Goal: Information Seeking & Learning: Check status

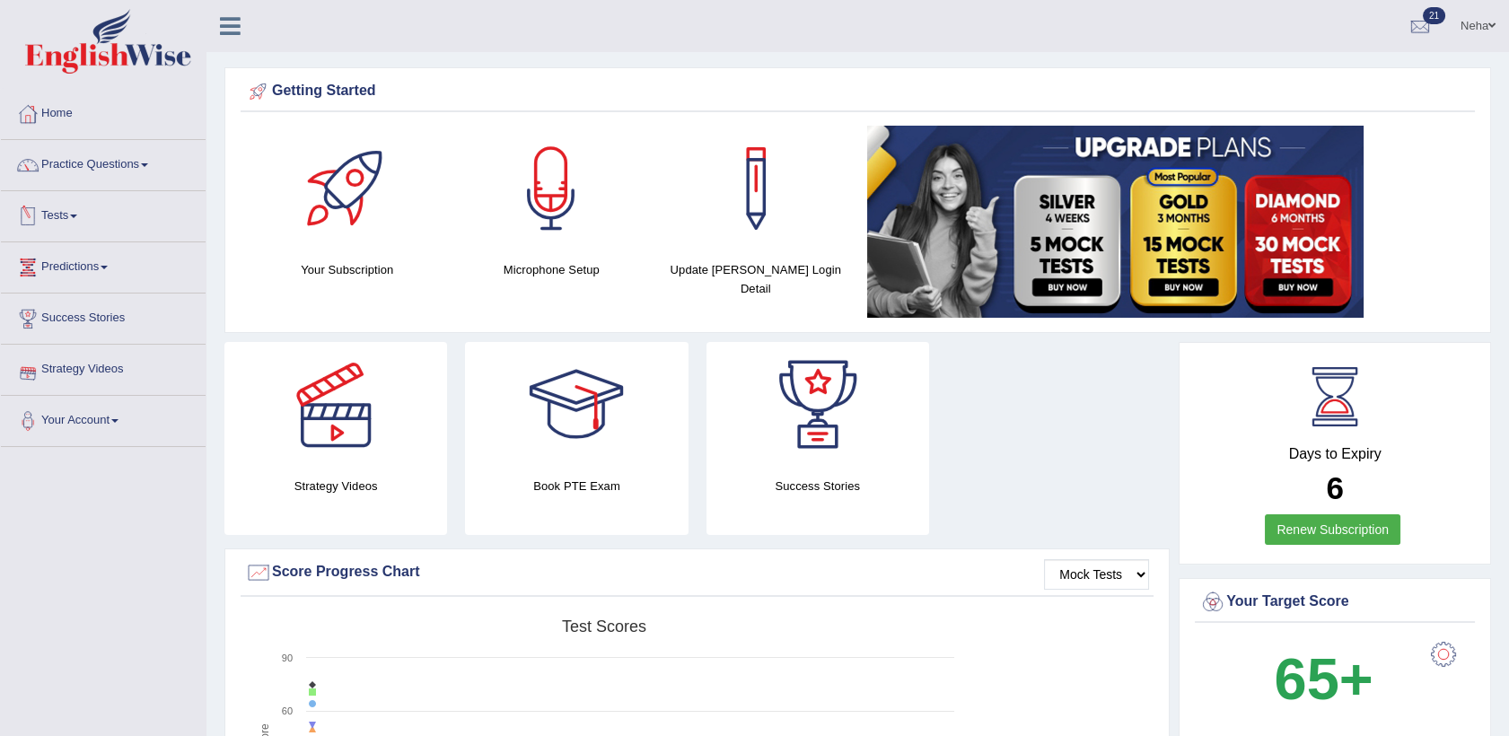
click at [70, 214] on link "Tests" at bounding box center [103, 213] width 205 height 45
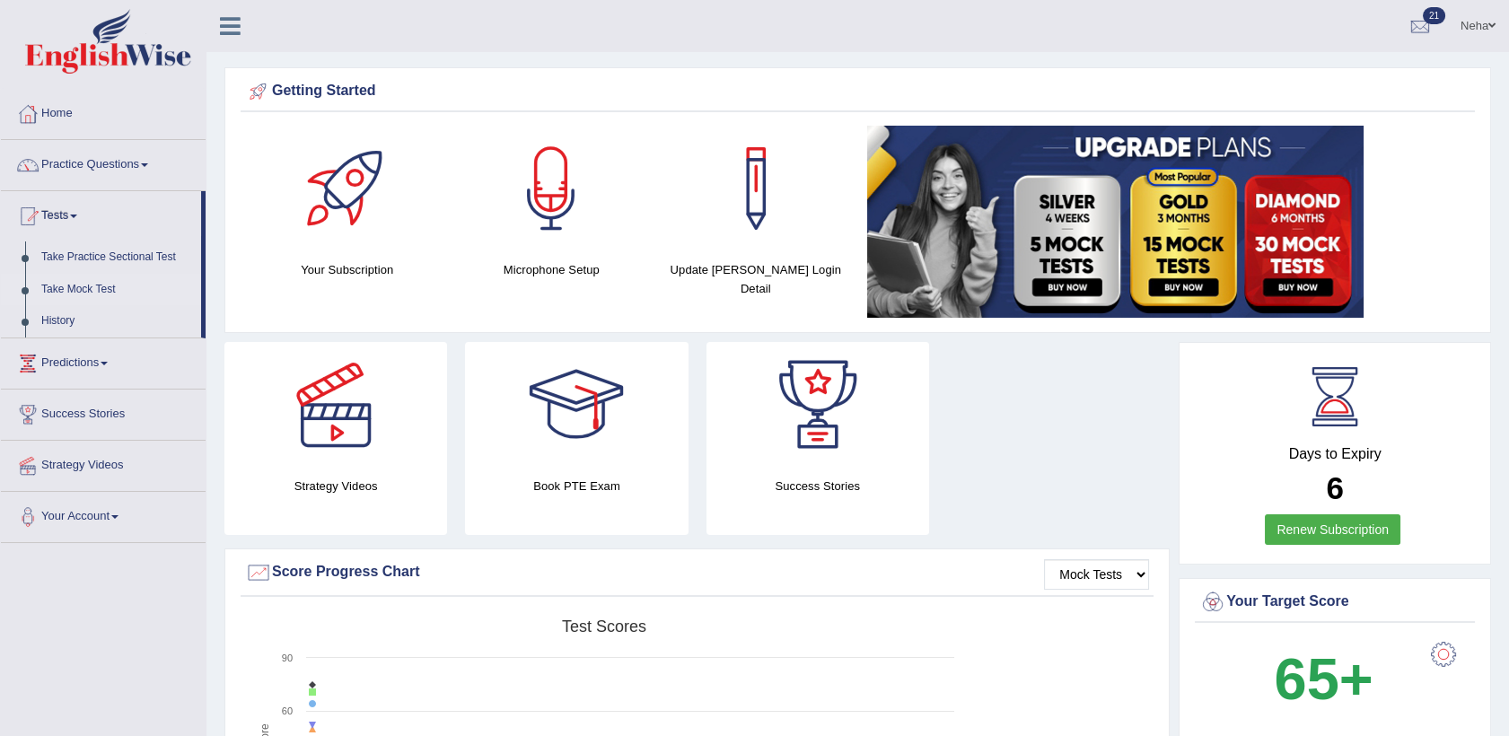
click at [59, 286] on link "Take Mock Test" at bounding box center [117, 290] width 168 height 32
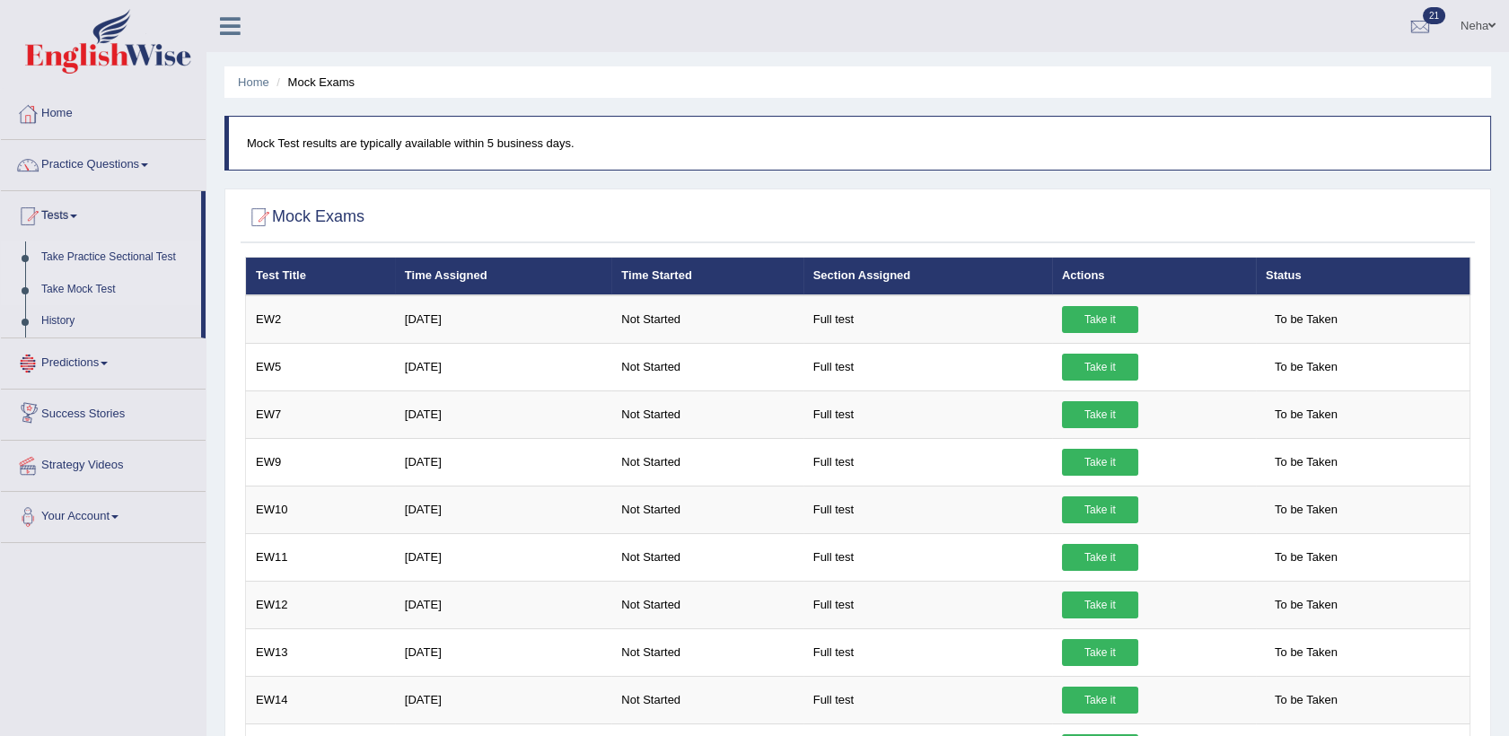
click at [90, 260] on link "Take Practice Sectional Test" at bounding box center [117, 257] width 168 height 32
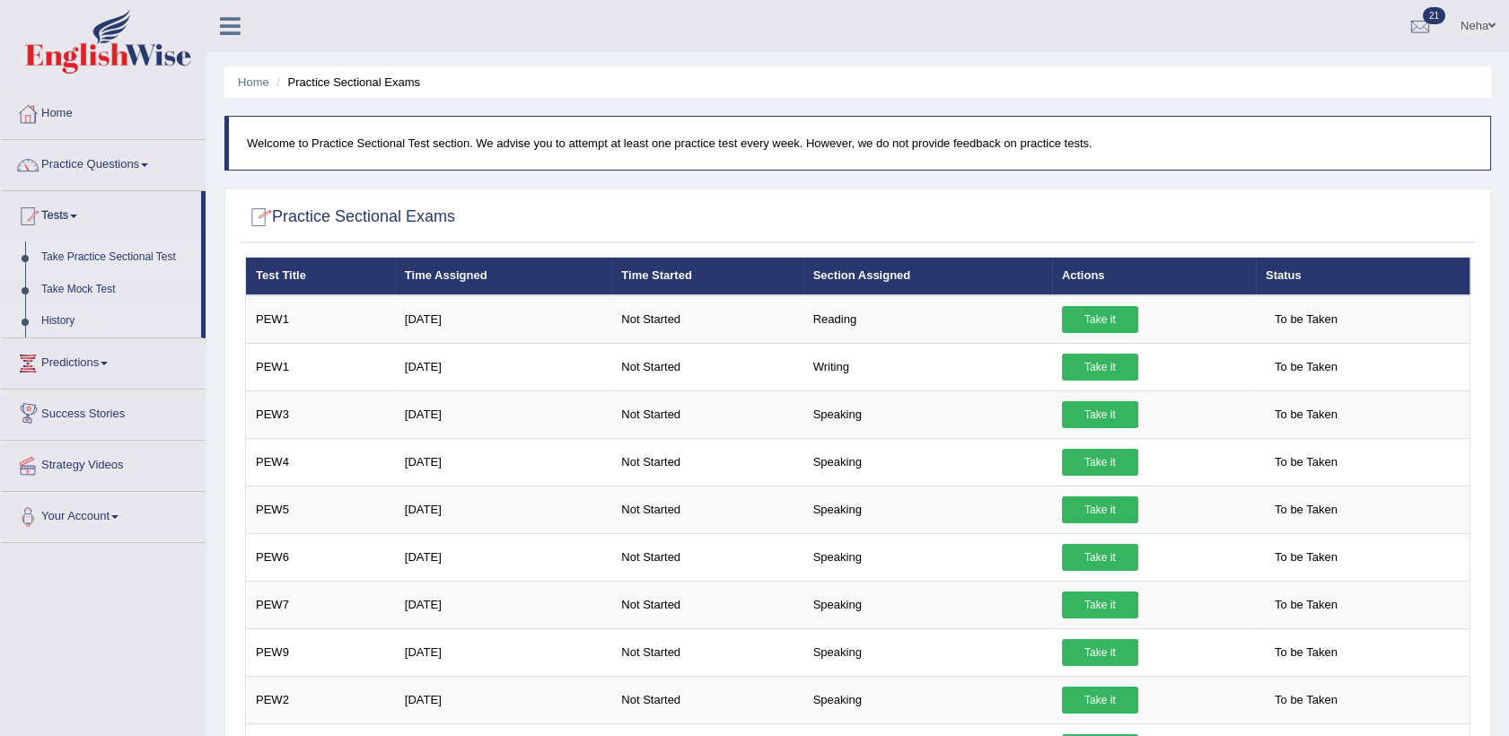
click at [63, 320] on link "History" at bounding box center [117, 321] width 168 height 32
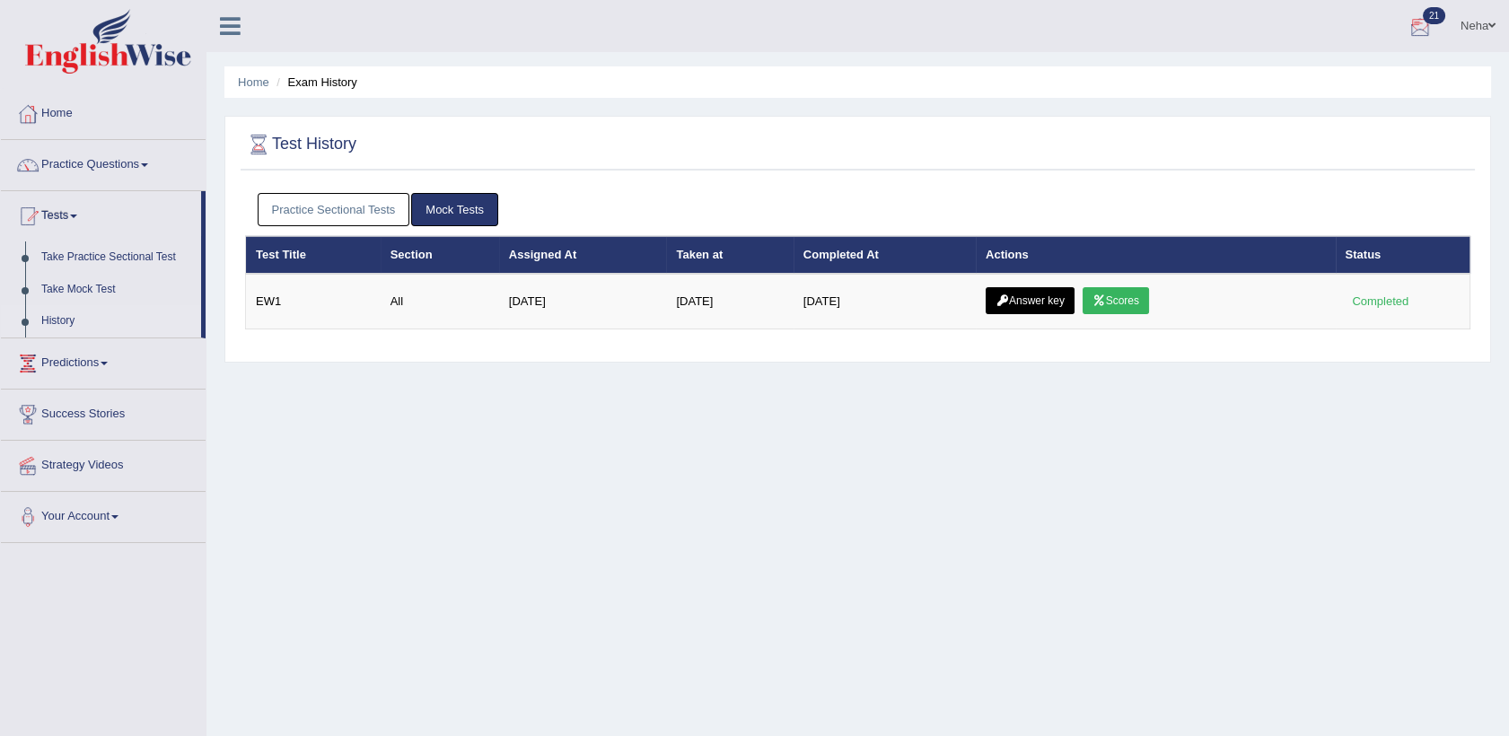
click at [1418, 35] on div at bounding box center [1420, 26] width 27 height 27
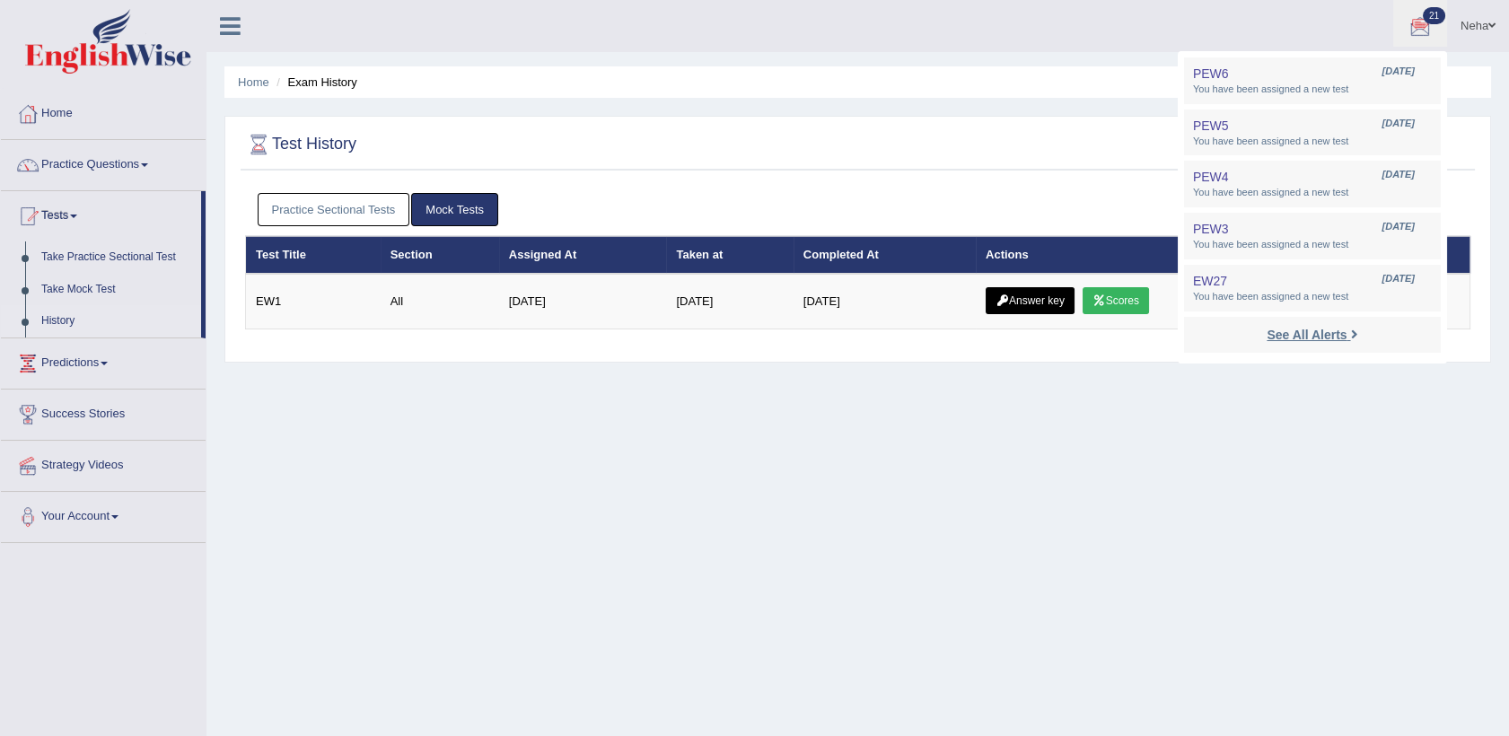
click at [1337, 338] on strong "See All Alerts" at bounding box center [1307, 335] width 80 height 14
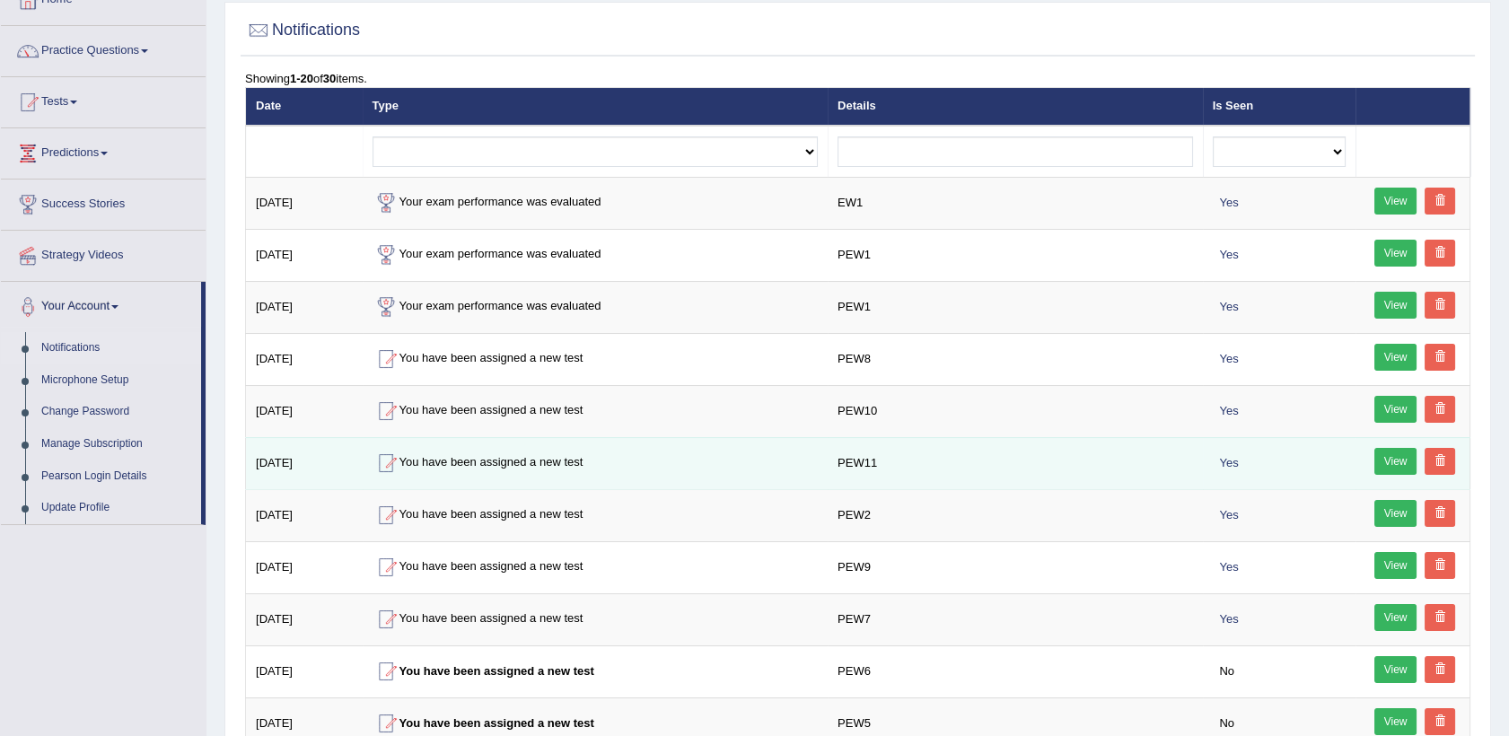
scroll to position [112, 0]
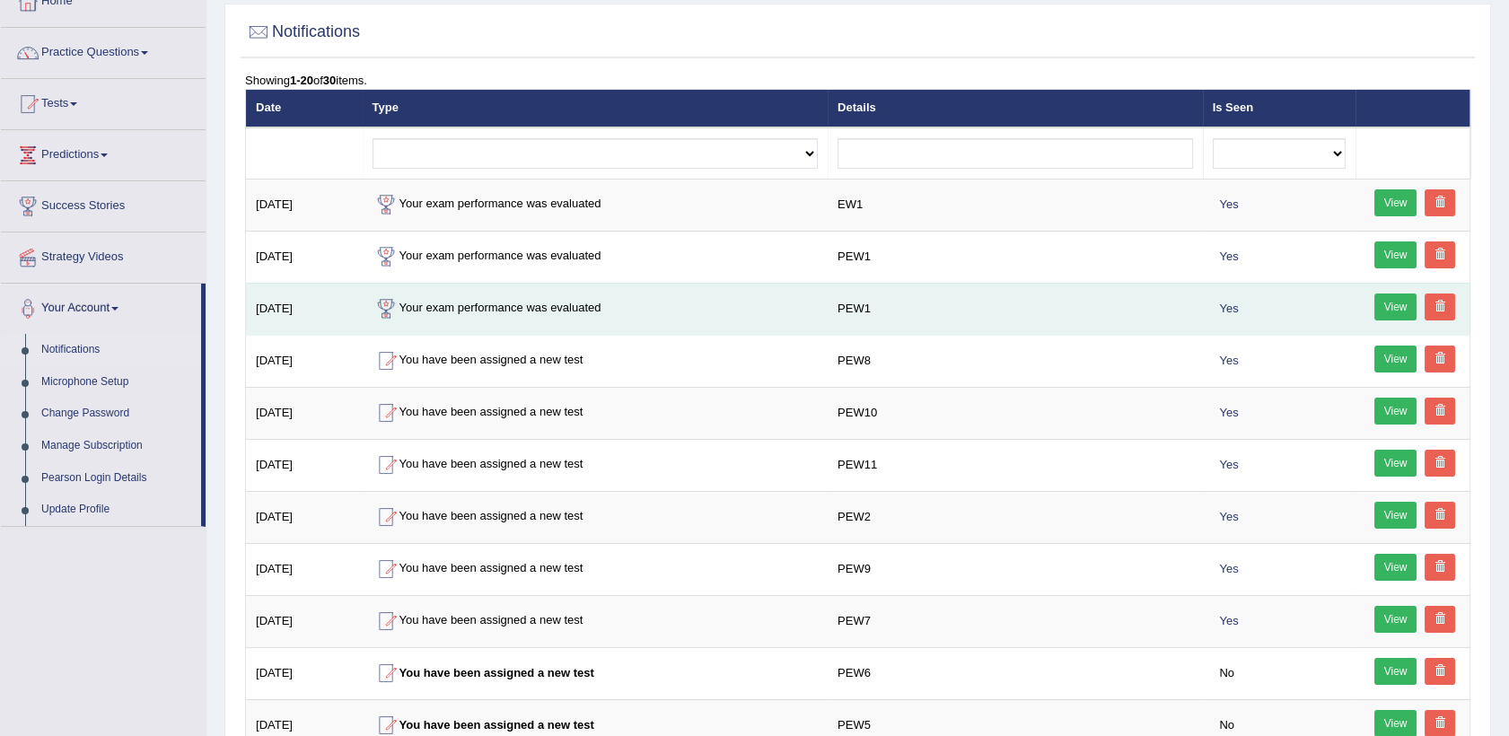
click at [1396, 305] on link "View" at bounding box center [1395, 307] width 43 height 27
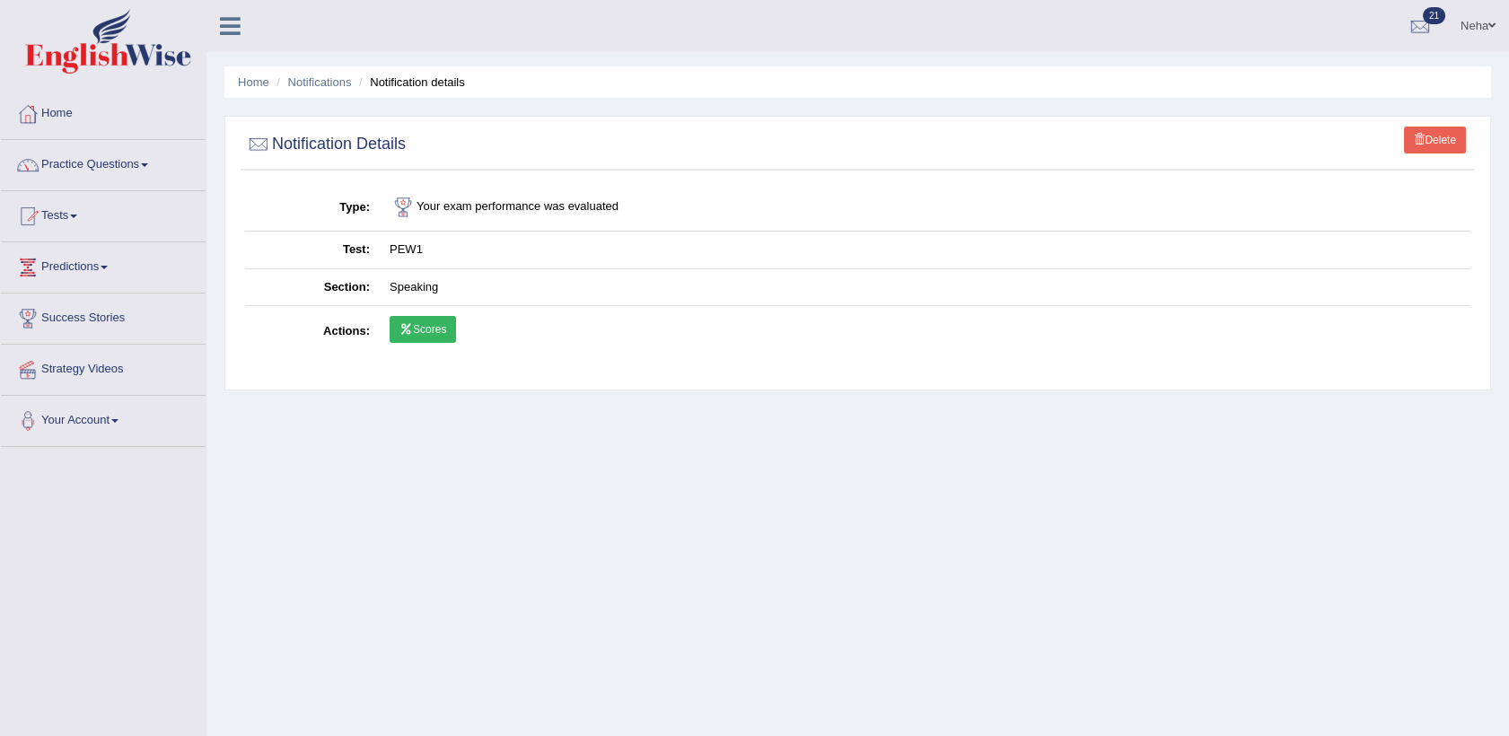
click at [424, 334] on link "Scores" at bounding box center [423, 329] width 66 height 27
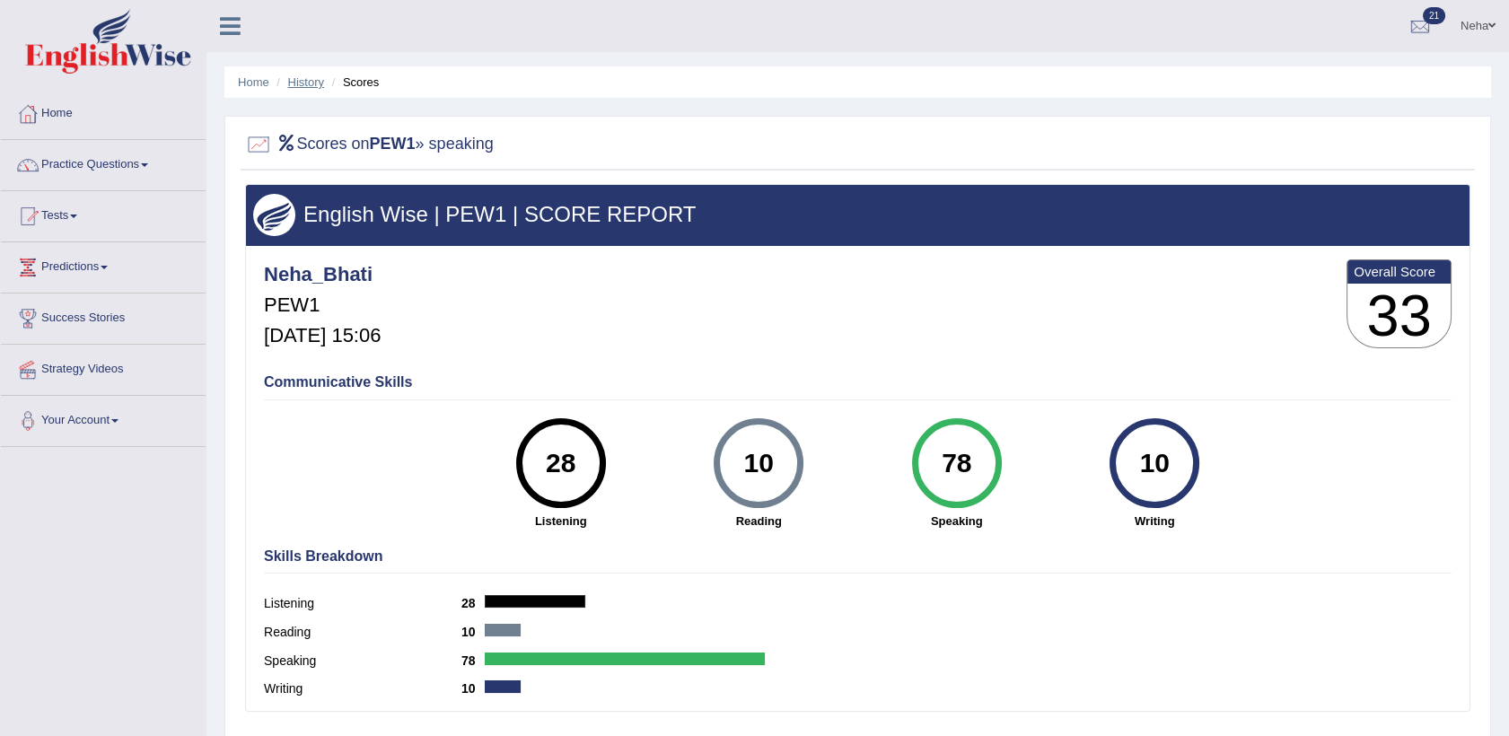
click at [308, 80] on link "History" at bounding box center [306, 81] width 36 height 13
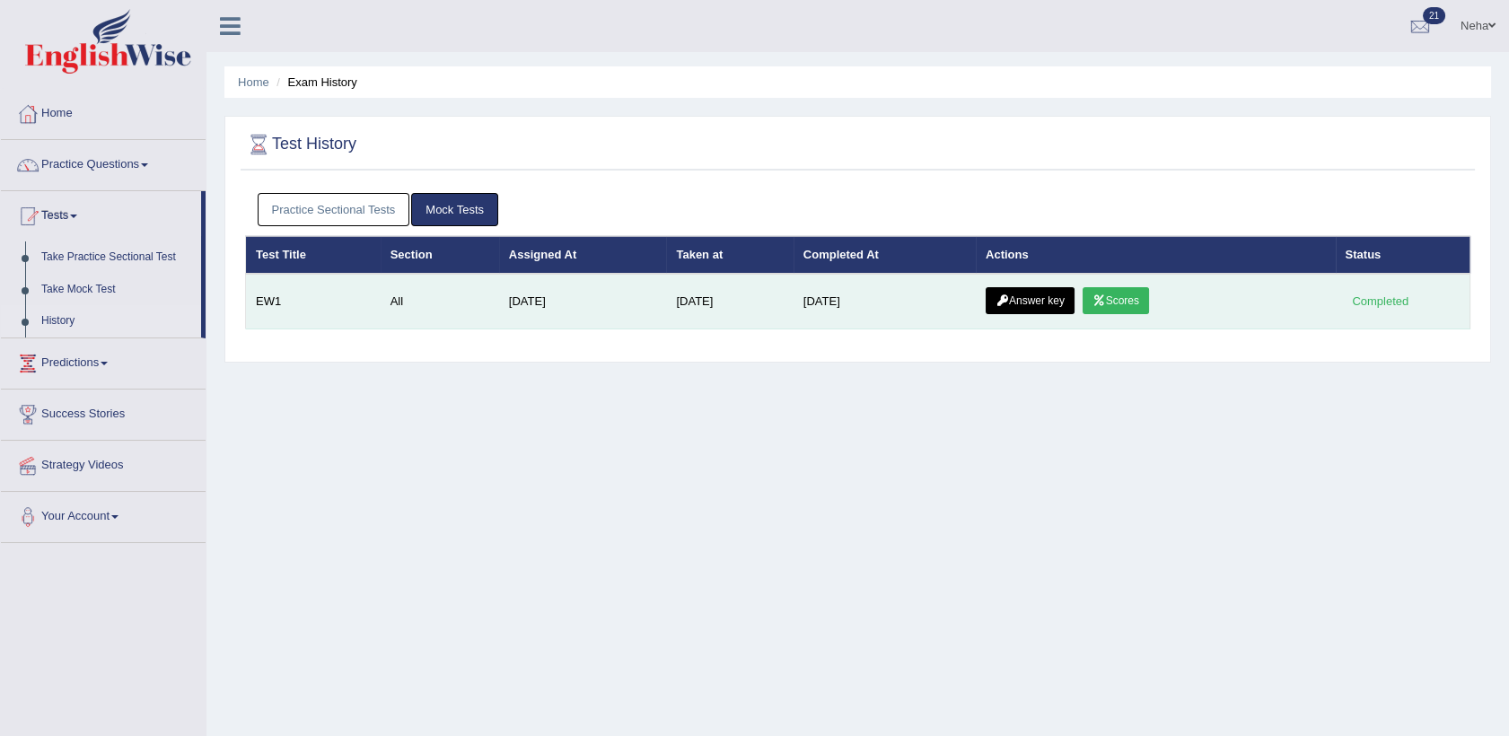
click at [1006, 314] on td "Answer key Scores" at bounding box center [1156, 302] width 360 height 56
click at [1013, 298] on link "Answer key" at bounding box center [1030, 300] width 89 height 27
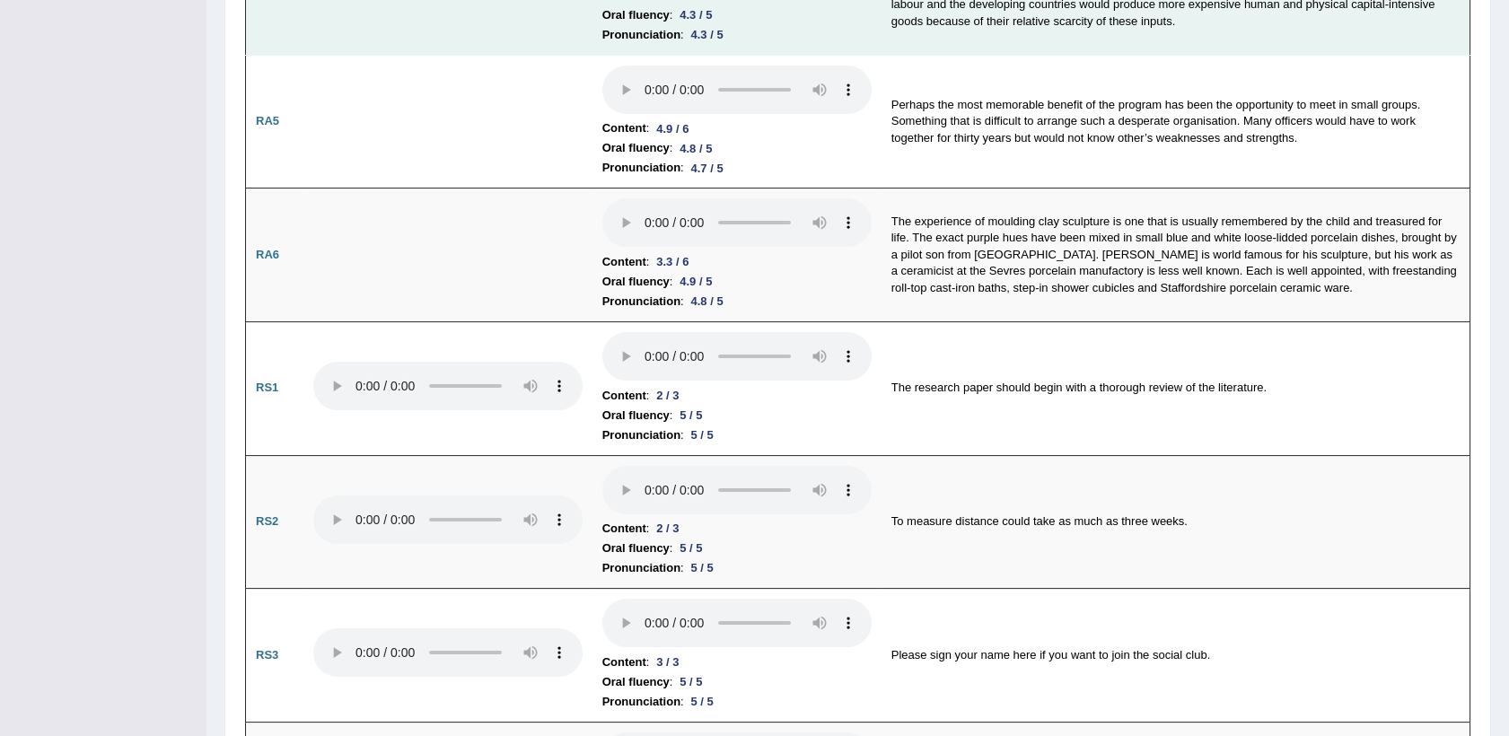
scroll to position [832, 0]
